Goal: Transaction & Acquisition: Purchase product/service

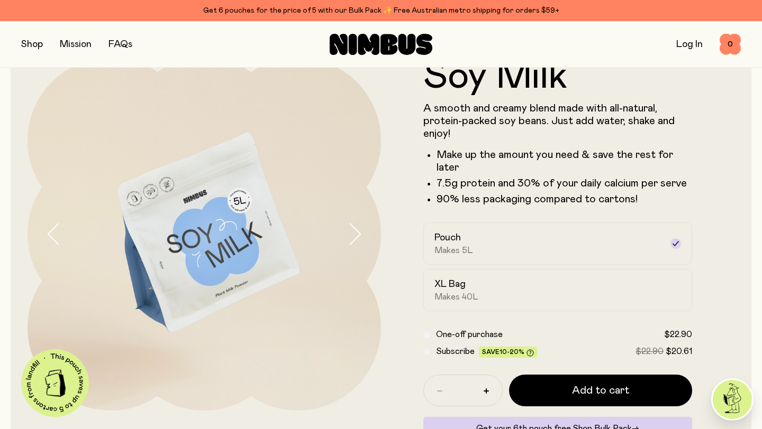
scroll to position [40, 0]
click at [464, 289] on h2 "XL Bag" at bounding box center [449, 284] width 31 height 13
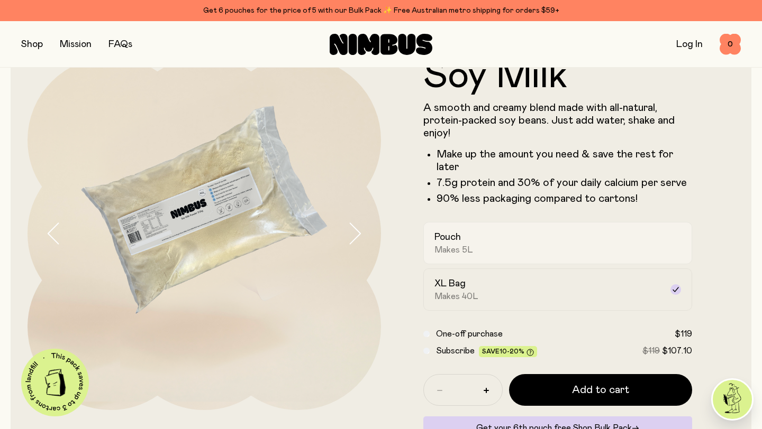
click at [471, 244] on div "Pouch Makes 5L" at bounding box center [547, 243] width 227 height 24
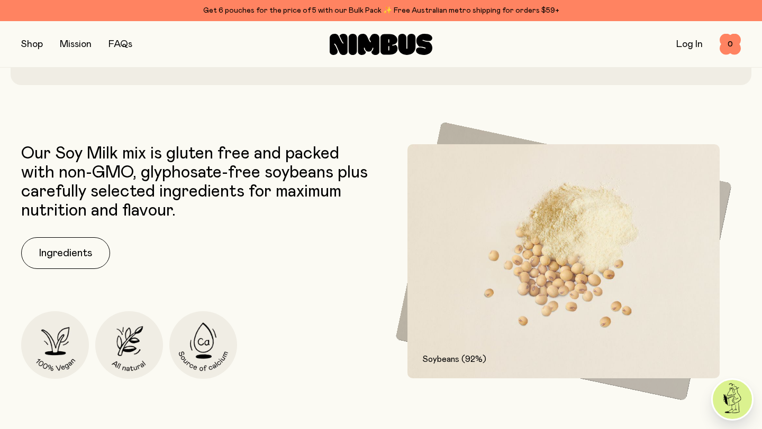
scroll to position [0, 0]
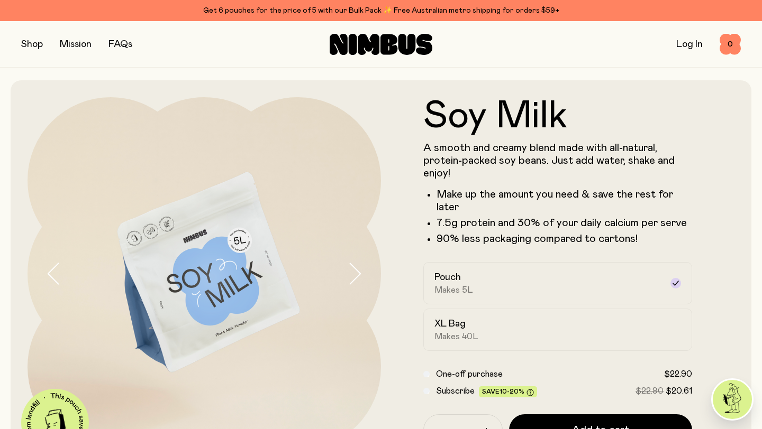
click at [32, 43] on button "button" at bounding box center [32, 44] width 22 height 15
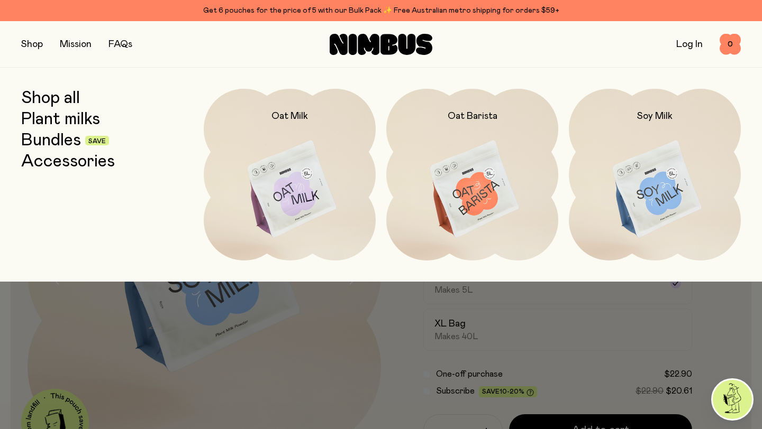
click at [47, 100] on link "Shop all" at bounding box center [50, 98] width 59 height 19
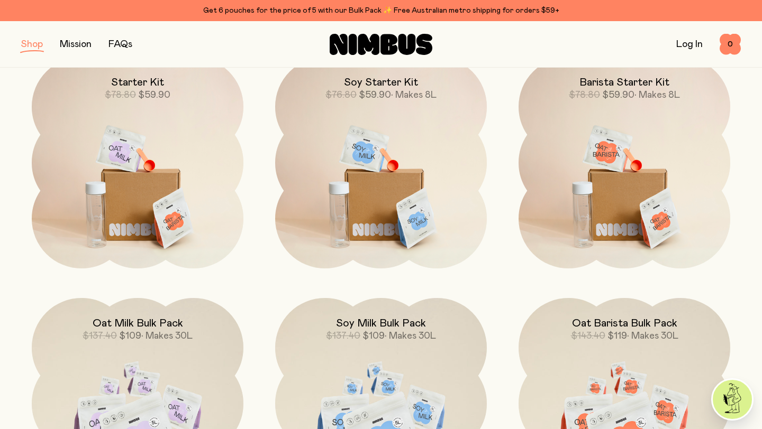
scroll to position [658, 0]
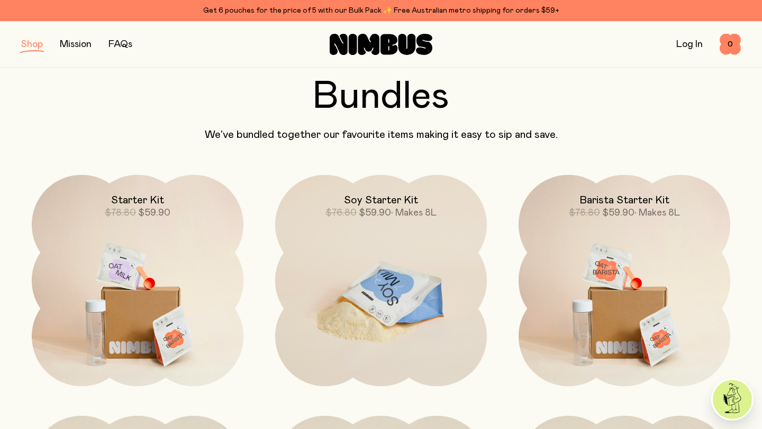
click at [411, 275] on img at bounding box center [381, 299] width 212 height 249
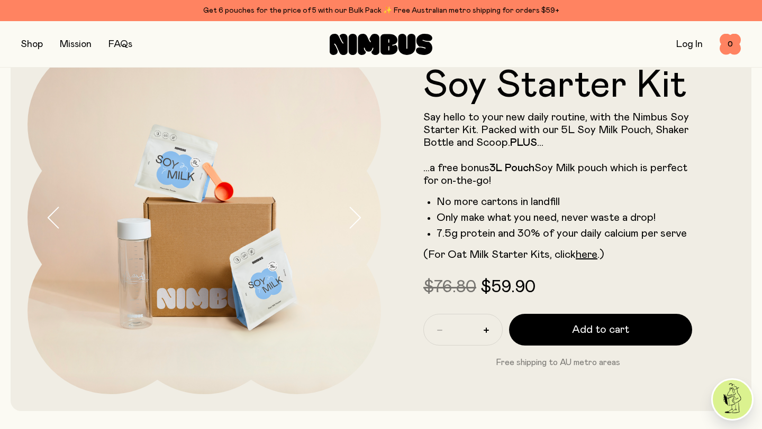
scroll to position [60, 0]
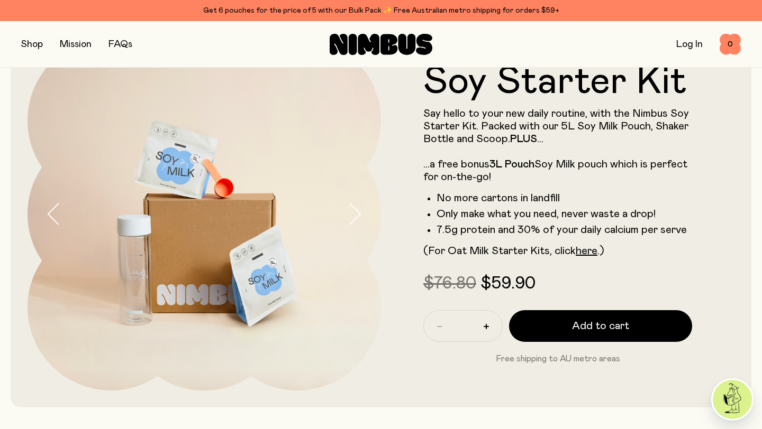
click at [355, 208] on icon "button" at bounding box center [355, 214] width 11 height 21
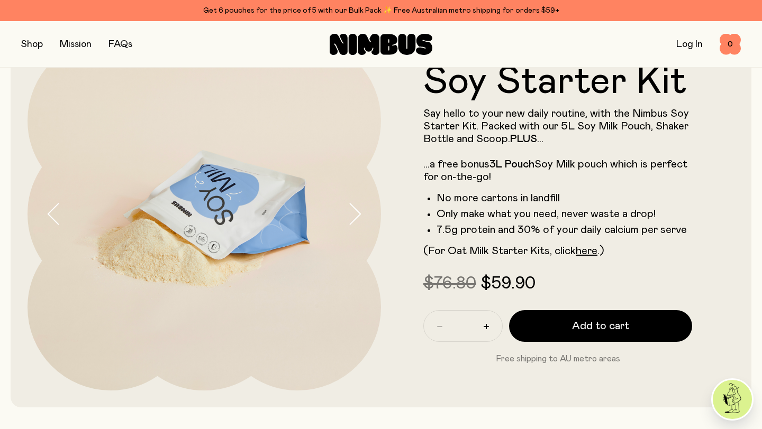
click at [355, 208] on icon "button" at bounding box center [354, 214] width 15 height 22
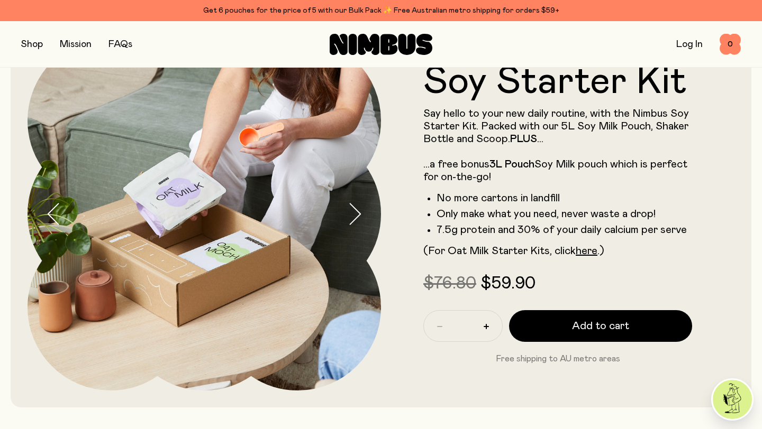
click at [358, 214] on icon "button" at bounding box center [354, 214] width 15 height 22
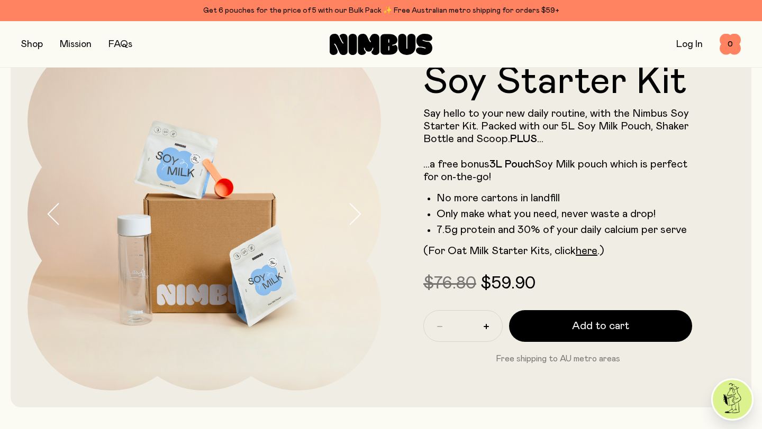
click at [358, 214] on icon "button" at bounding box center [354, 214] width 15 height 22
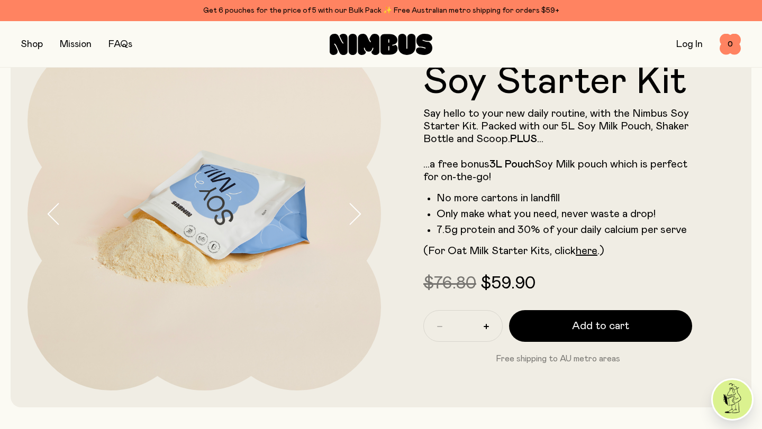
click at [358, 214] on icon "button" at bounding box center [354, 214] width 15 height 22
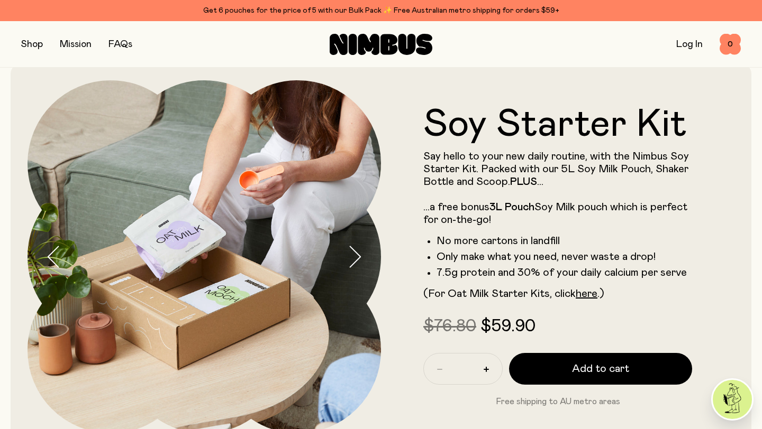
scroll to position [0, 0]
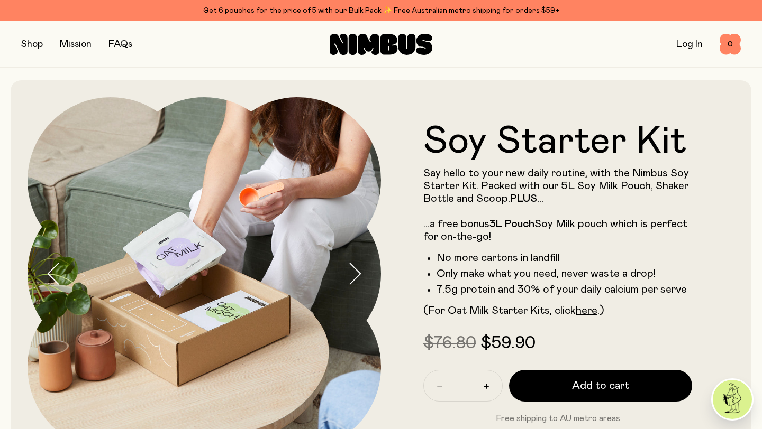
click at [34, 44] on button "button" at bounding box center [32, 44] width 22 height 15
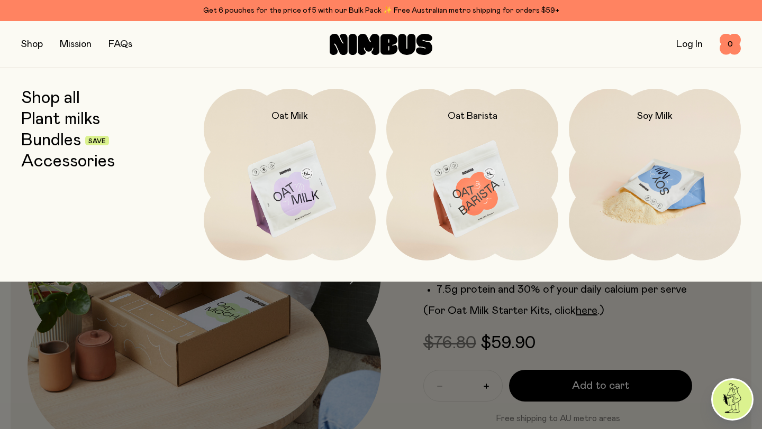
click at [626, 169] on img at bounding box center [655, 190] width 172 height 202
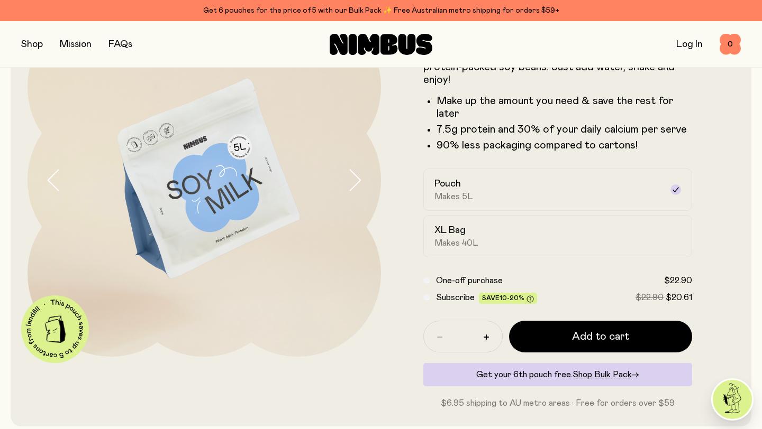
scroll to position [97, 0]
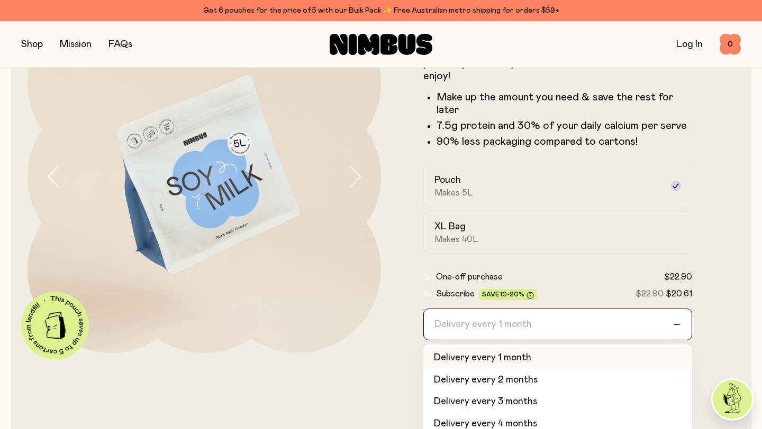
click at [499, 325] on div "Delivery every 1 month" at bounding box center [548, 324] width 249 height 31
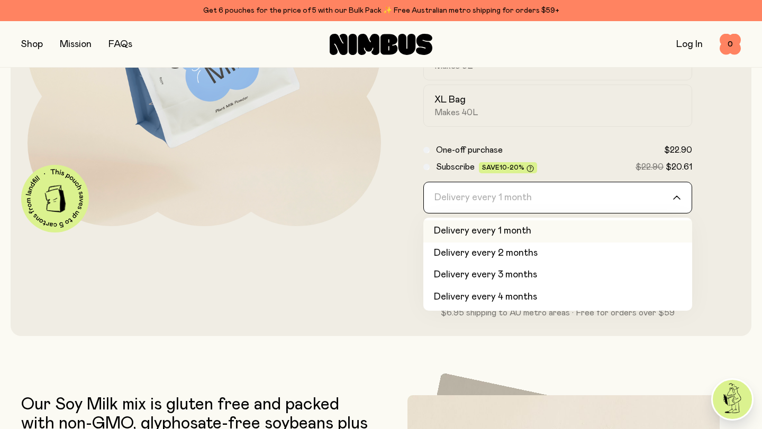
scroll to position [225, 0]
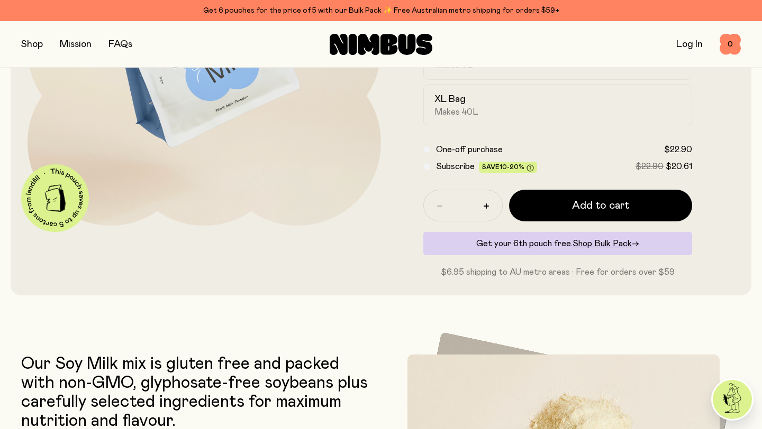
click at [399, 137] on form "Soy Milk A smooth and creamy blend made with all-natural, protein-packed soy be…" at bounding box center [557, 76] width 353 height 406
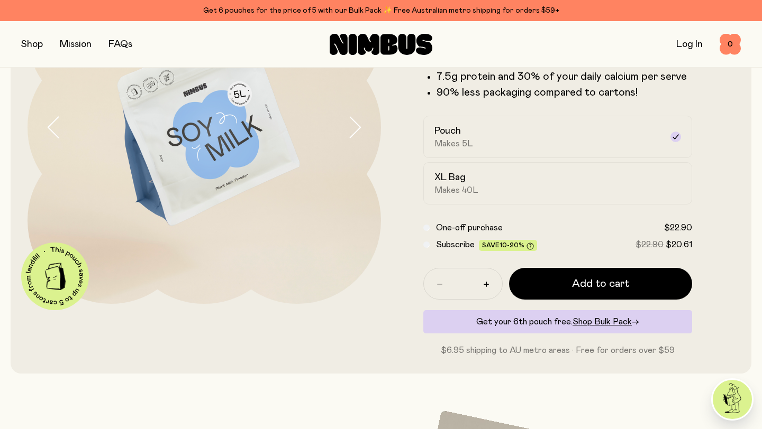
scroll to position [150, 0]
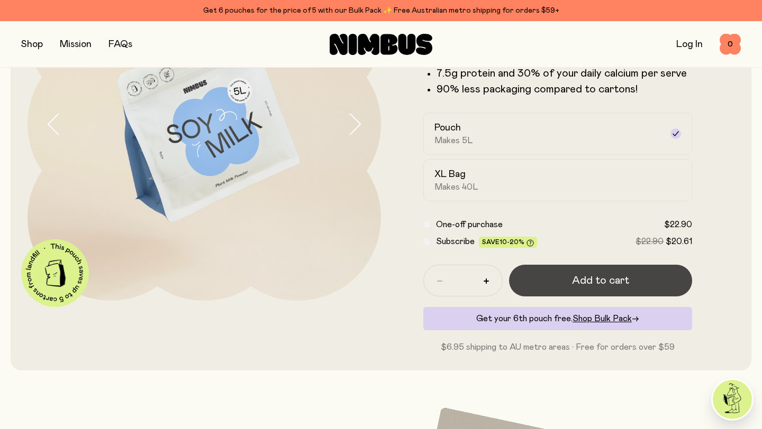
click at [585, 276] on span "Add to cart" at bounding box center [600, 280] width 57 height 15
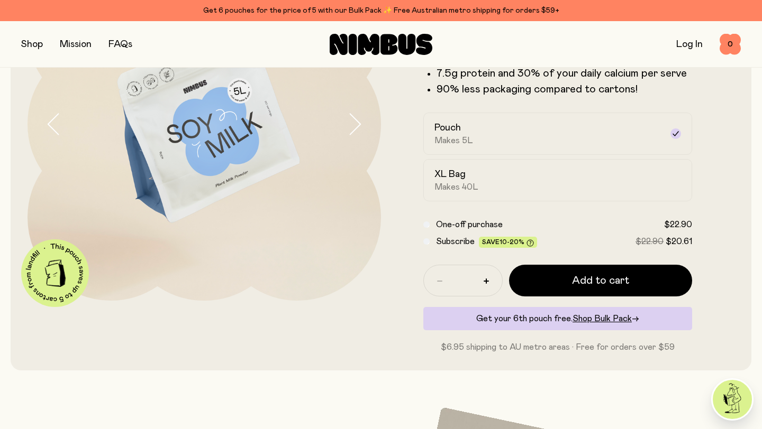
scroll to position [0, 0]
